Goal: Task Accomplishment & Management: Use online tool/utility

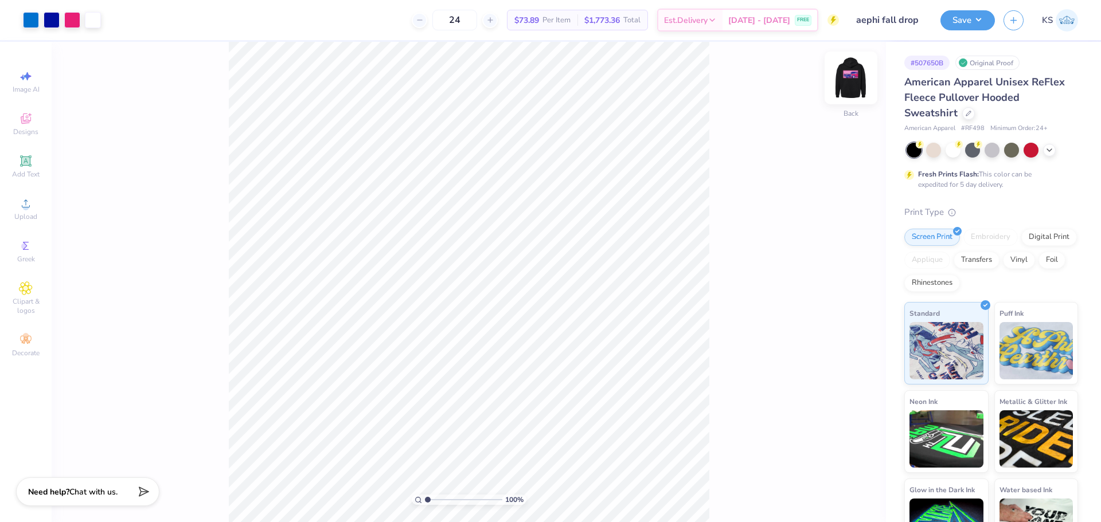
click at [850, 84] on img at bounding box center [851, 78] width 46 height 46
click at [37, 19] on div at bounding box center [31, 19] width 16 height 16
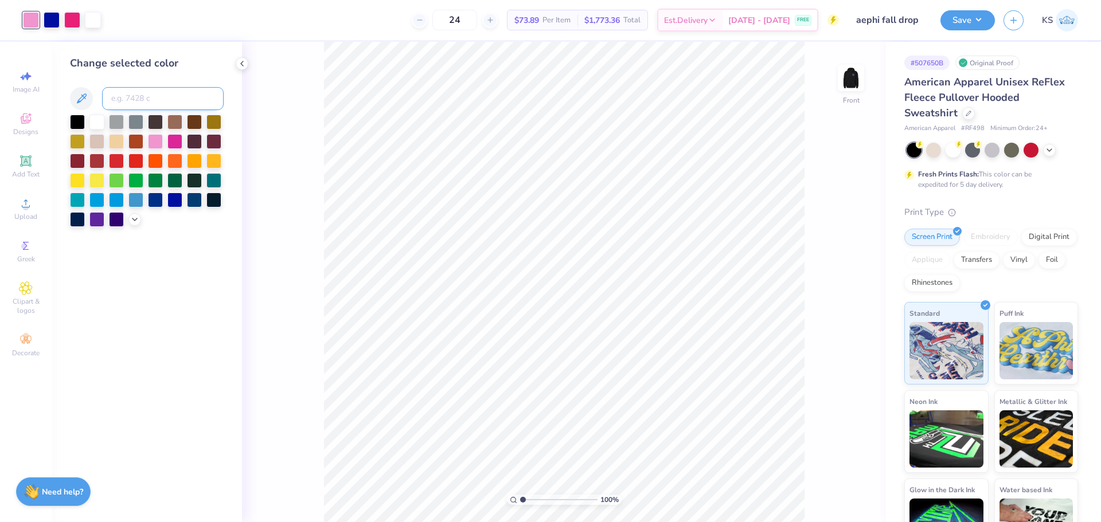
click at [150, 99] on input at bounding box center [163, 98] width 122 height 23
paste input
click at [71, 21] on div at bounding box center [72, 19] width 16 height 16
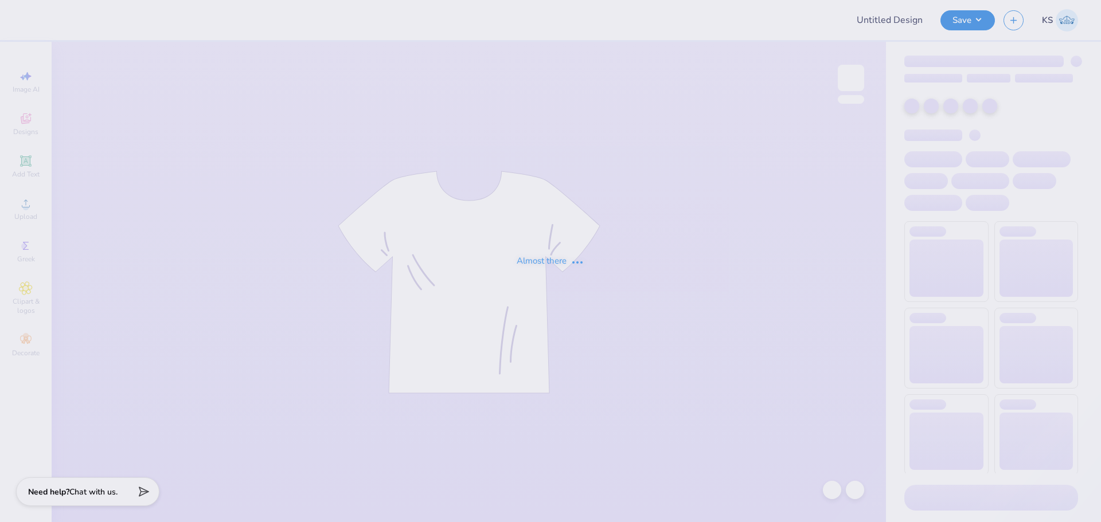
type input "aephi fall drop"
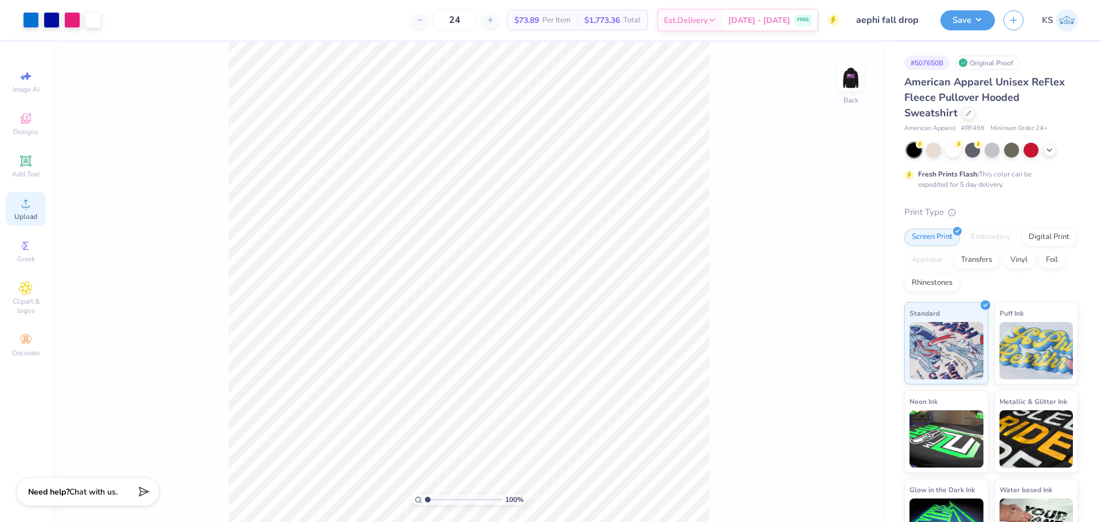
click at [26, 213] on span "Upload" at bounding box center [25, 216] width 23 height 9
click at [15, 204] on div "Upload" at bounding box center [26, 209] width 40 height 34
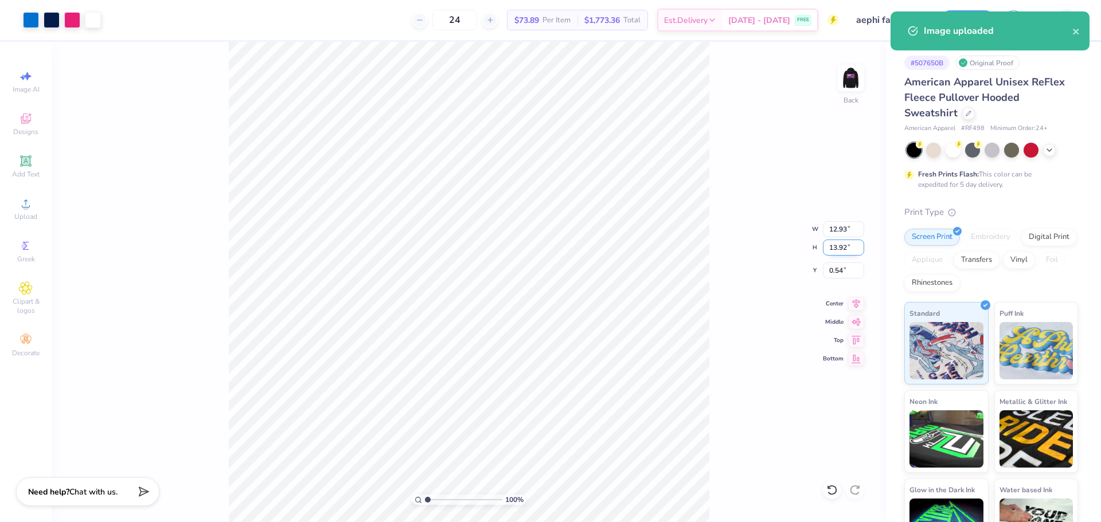
click at [836, 248] on input "13.92" at bounding box center [843, 248] width 41 height 16
type input "5"
type input "4.64"
type input "5.00"
click at [840, 265] on input "5.00" at bounding box center [843, 271] width 41 height 16
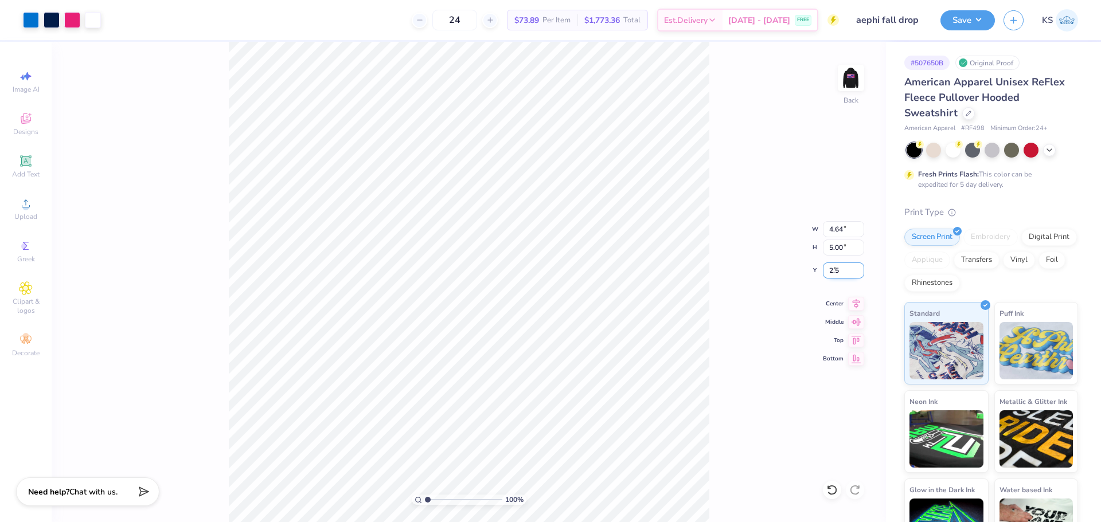
type input "2.50"
click at [444, 496] on input "range" at bounding box center [463, 500] width 77 height 10
drag, startPoint x: 444, startPoint y: 499, endPoint x: 433, endPoint y: 501, distance: 10.4
click at [433, 501] on input "range" at bounding box center [463, 500] width 77 height 10
click at [842, 271] on input "2.50" at bounding box center [843, 271] width 41 height 16
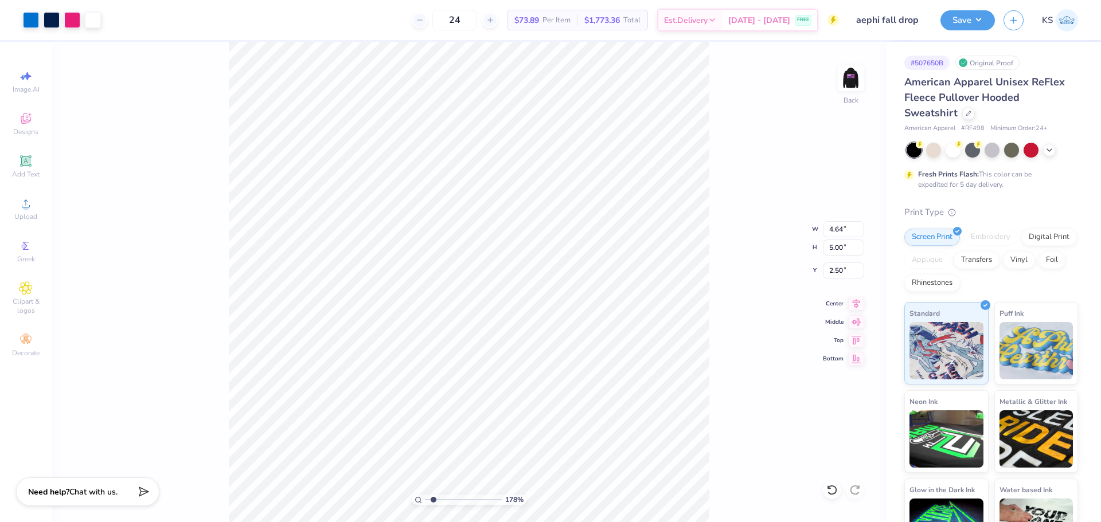
drag, startPoint x: 727, startPoint y: 316, endPoint x: 730, endPoint y: 324, distance: 8.7
click at [726, 318] on div "178 % Back W 4.64 4.64 " H 5.00 5.00 " Y 2.50 2.50 " Center Middle Top Bottom" at bounding box center [469, 282] width 834 height 480
drag, startPoint x: 442, startPoint y: 503, endPoint x: 476, endPoint y: 496, distance: 35.1
click at [476, 498] on input "range" at bounding box center [463, 500] width 77 height 10
drag, startPoint x: 464, startPoint y: 501, endPoint x: 390, endPoint y: 494, distance: 73.8
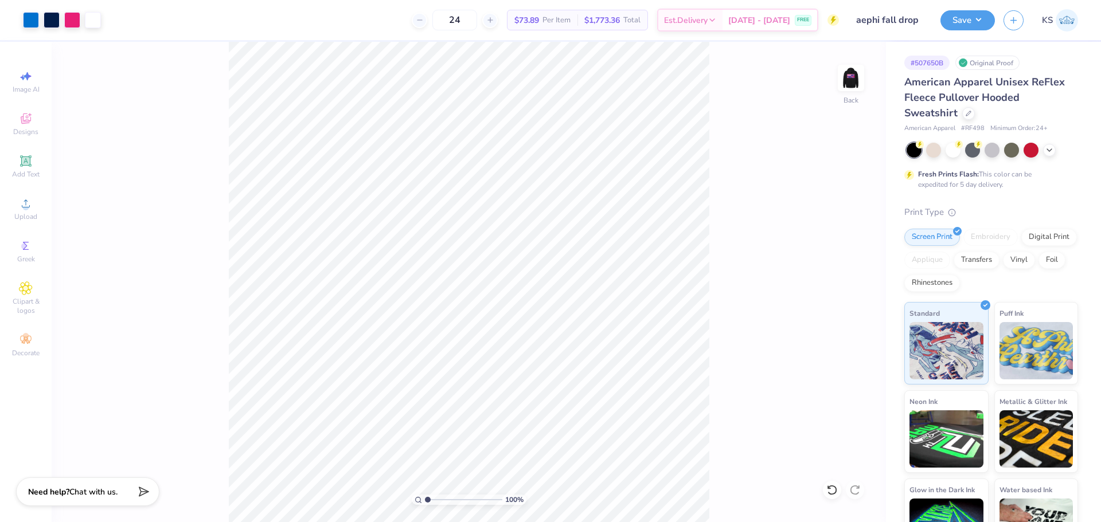
type input "1"
click at [425, 495] on input "range" at bounding box center [463, 500] width 77 height 10
click at [971, 15] on button "Save" at bounding box center [967, 19] width 54 height 20
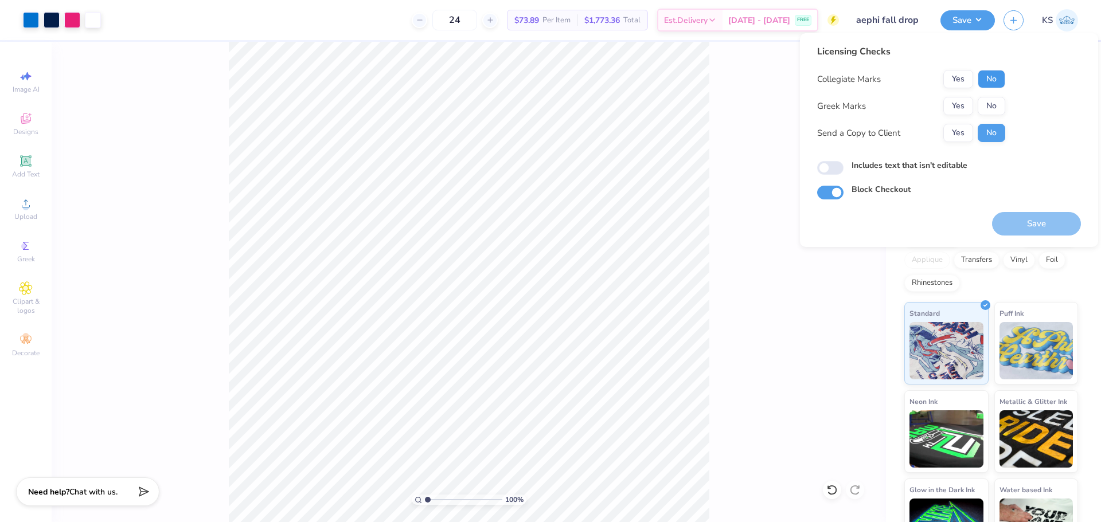
click at [992, 87] on button "No" at bounding box center [992, 79] width 28 height 18
click at [965, 107] on button "Yes" at bounding box center [958, 106] width 30 height 18
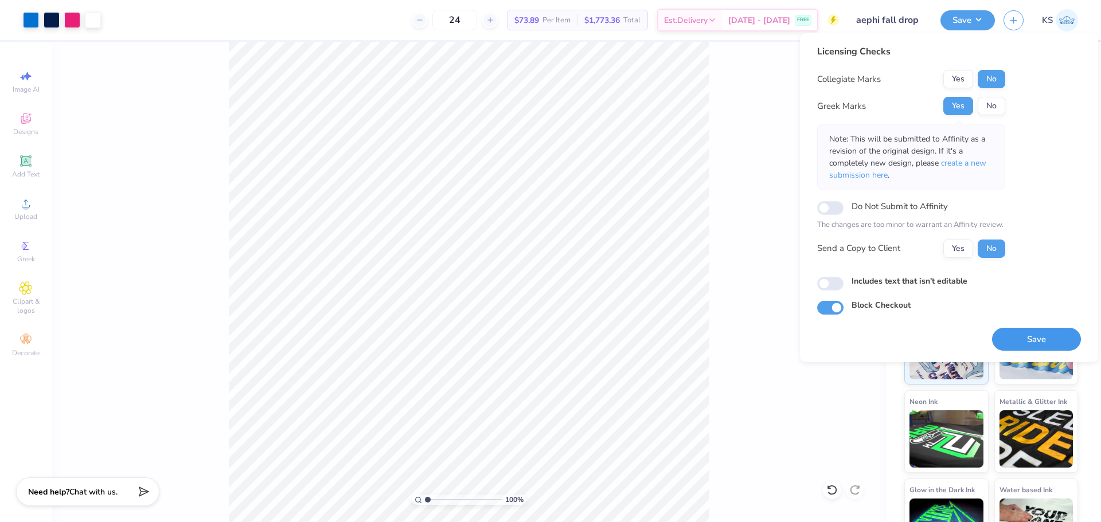
click at [1021, 338] on button "Save" at bounding box center [1036, 340] width 89 height 24
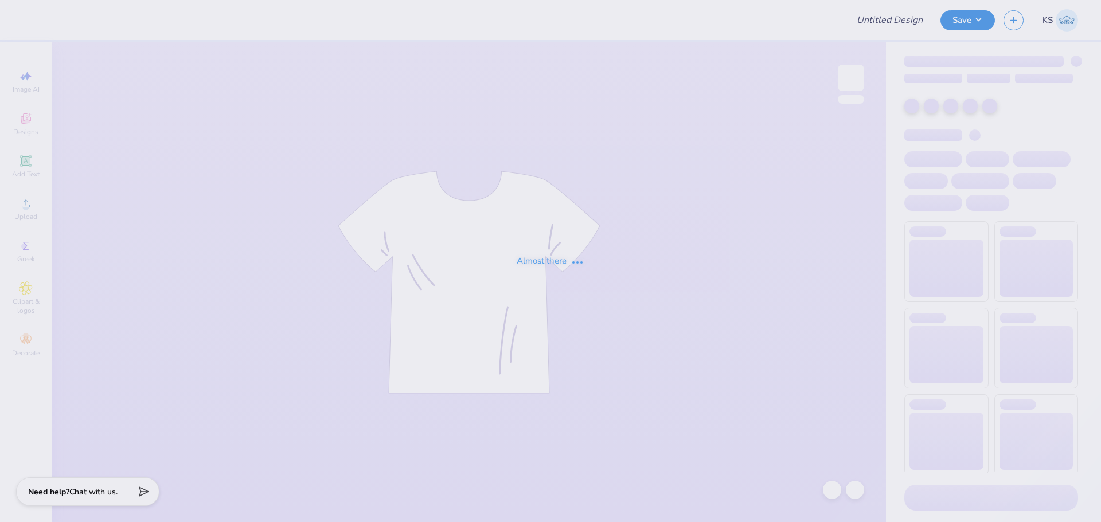
type input "aephi fall drop"
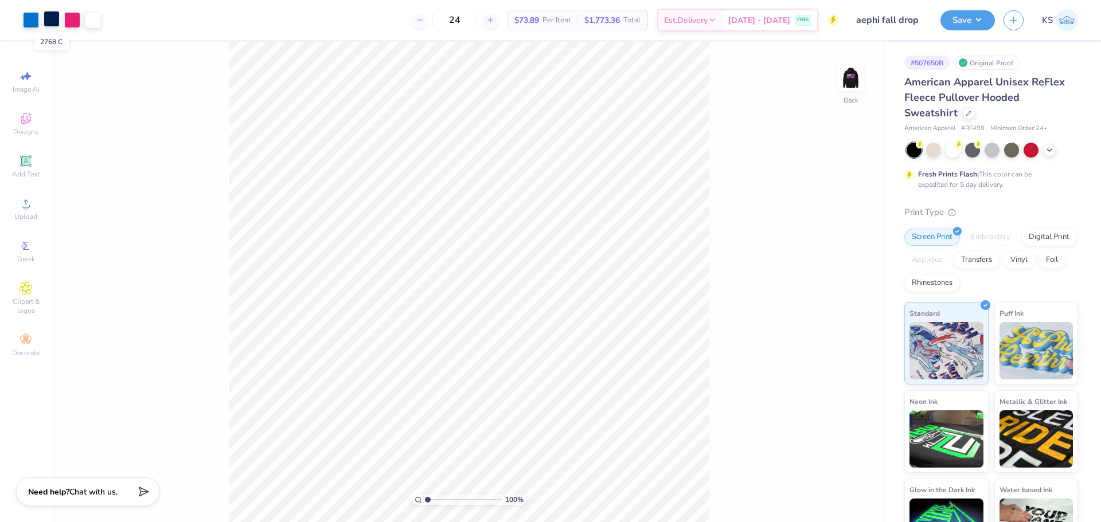
click at [51, 18] on div at bounding box center [52, 19] width 16 height 16
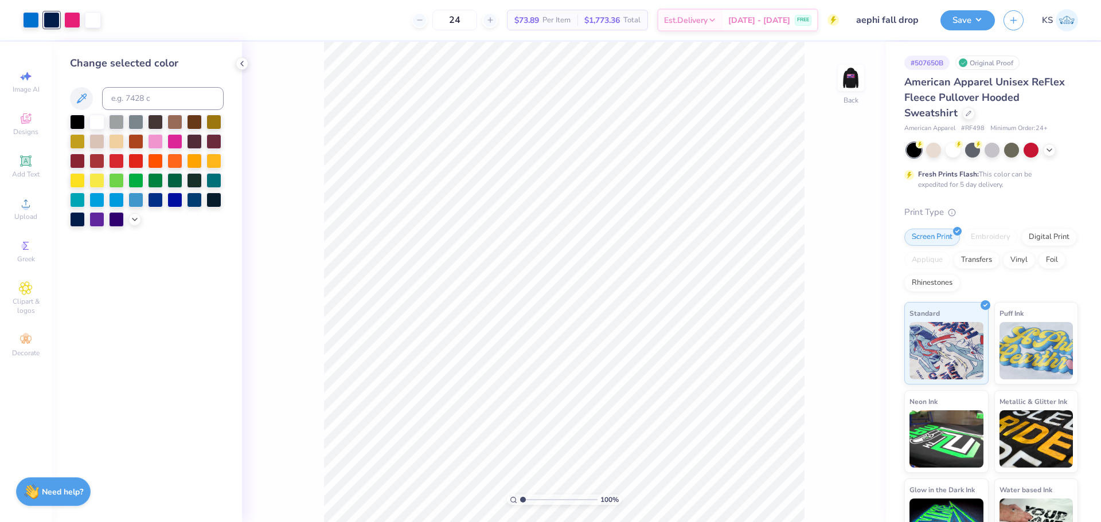
drag, startPoint x: 53, startPoint y: 23, endPoint x: 57, endPoint y: 28, distance: 6.1
click at [53, 23] on div at bounding box center [52, 20] width 16 height 16
click at [131, 222] on icon at bounding box center [134, 218] width 9 height 9
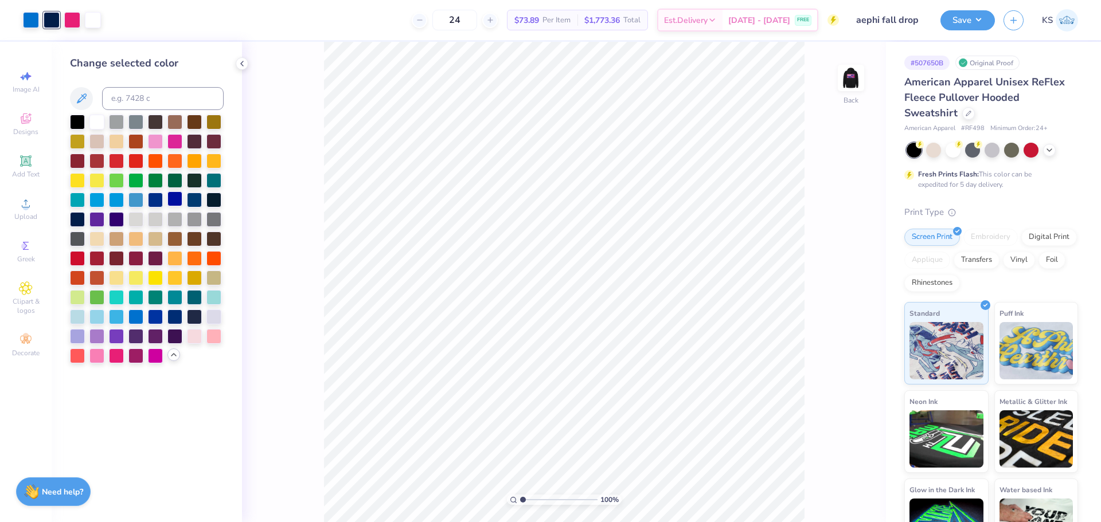
click at [174, 197] on div at bounding box center [174, 198] width 15 height 15
click at [540, 497] on input "range" at bounding box center [558, 500] width 77 height 10
click at [975, 17] on button "Save" at bounding box center [967, 19] width 54 height 20
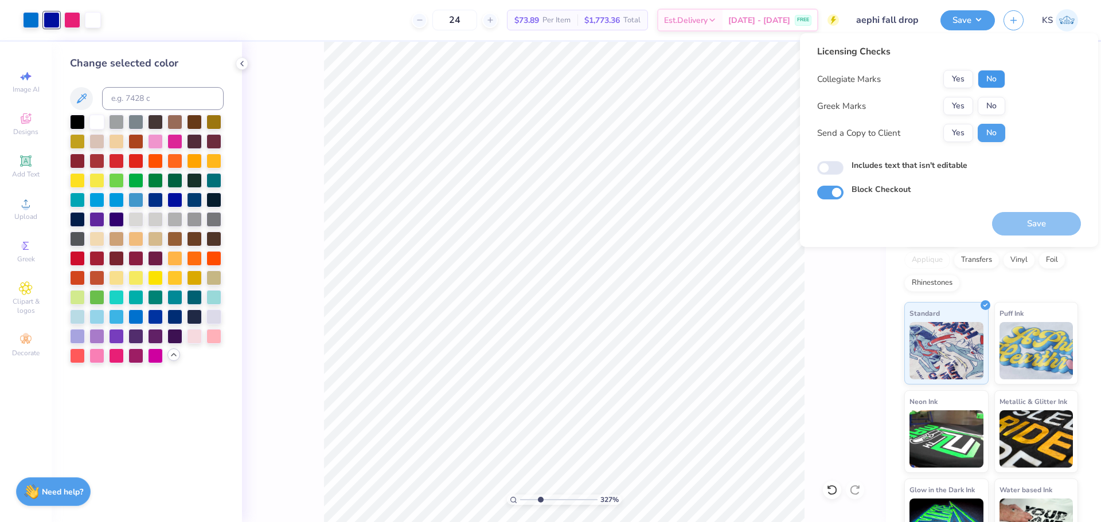
click at [982, 79] on button "No" at bounding box center [992, 79] width 28 height 18
click at [957, 101] on button "Yes" at bounding box center [958, 106] width 30 height 18
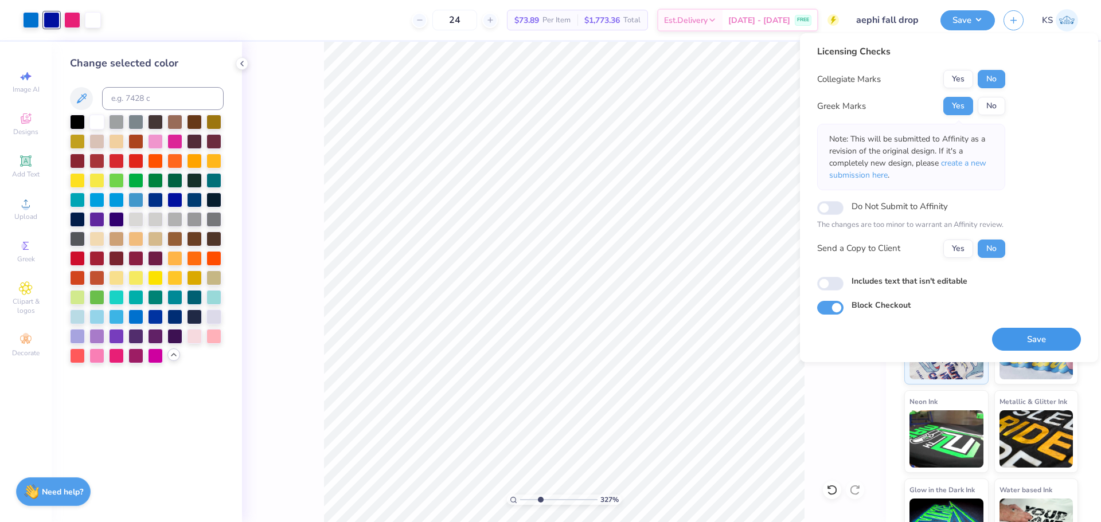
click at [1030, 339] on button "Save" at bounding box center [1036, 340] width 89 height 24
type input "3.27"
